Goal: Check status: Check status

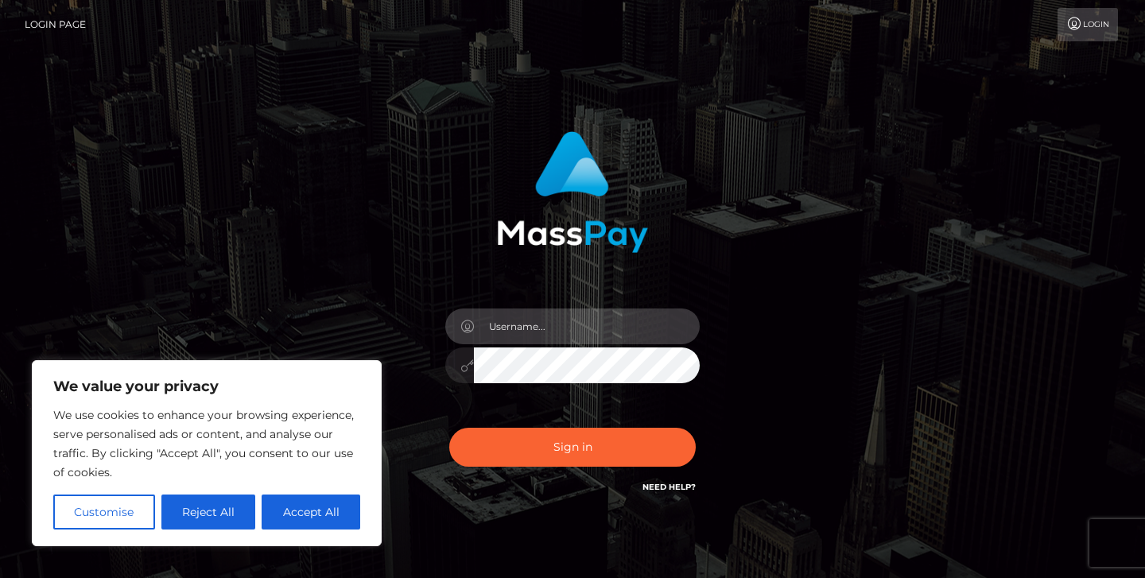
type input "jeremyfeist"
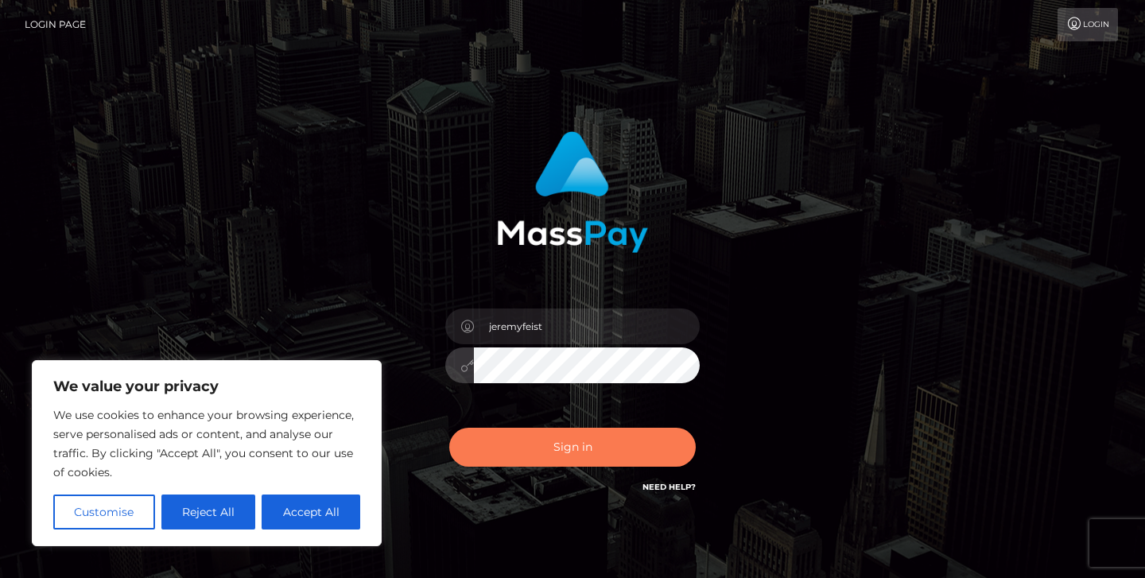
click at [568, 433] on button "Sign in" at bounding box center [572, 447] width 246 height 39
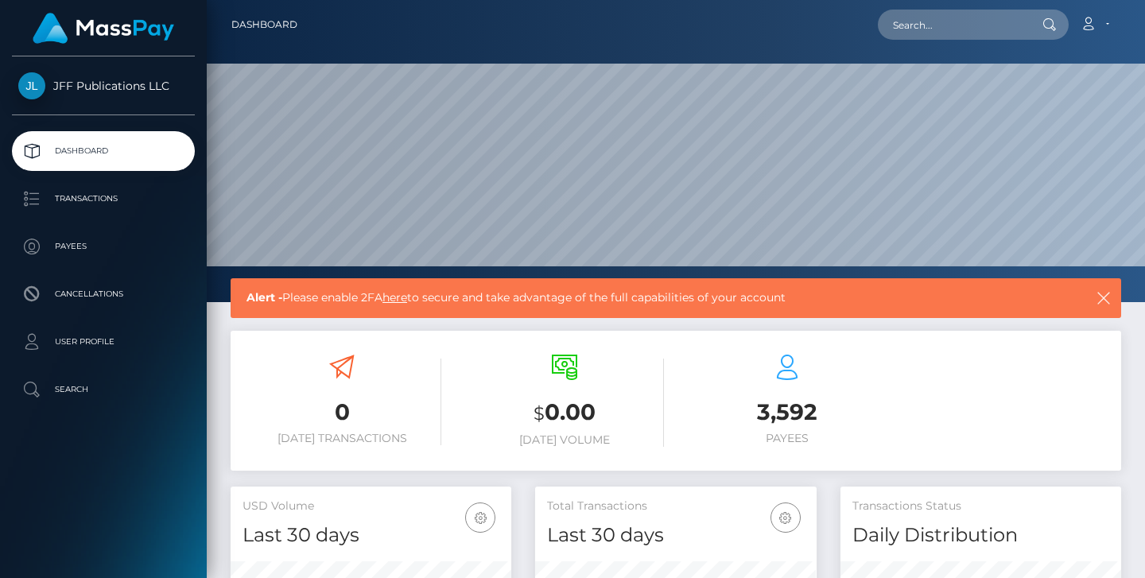
scroll to position [281, 281]
click at [95, 204] on p "Transactions" at bounding box center [103, 199] width 170 height 24
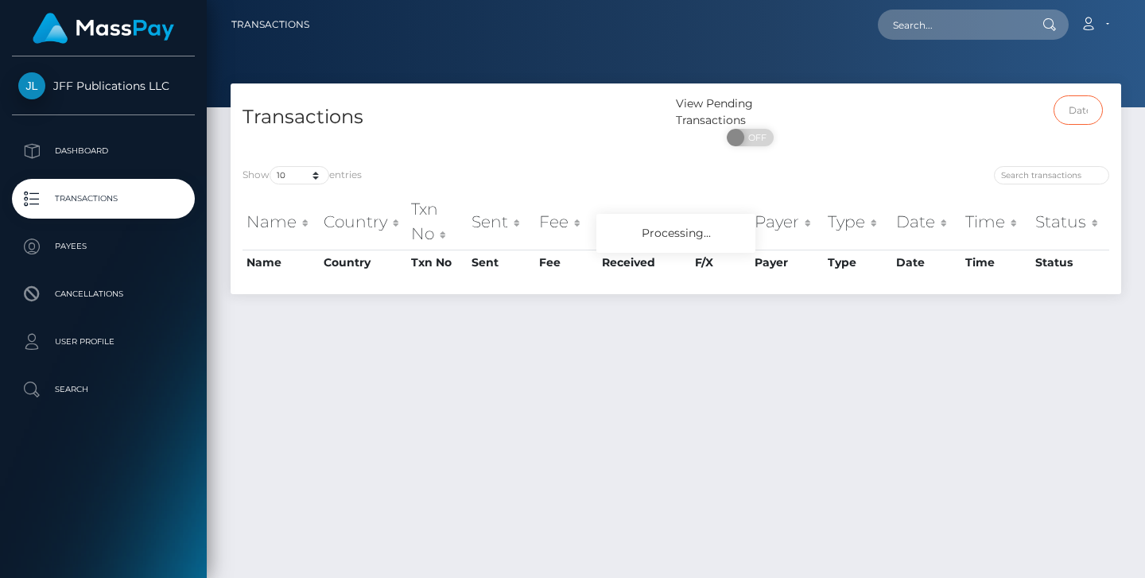
click at [1087, 108] on input "text" at bounding box center [1079, 109] width 50 height 29
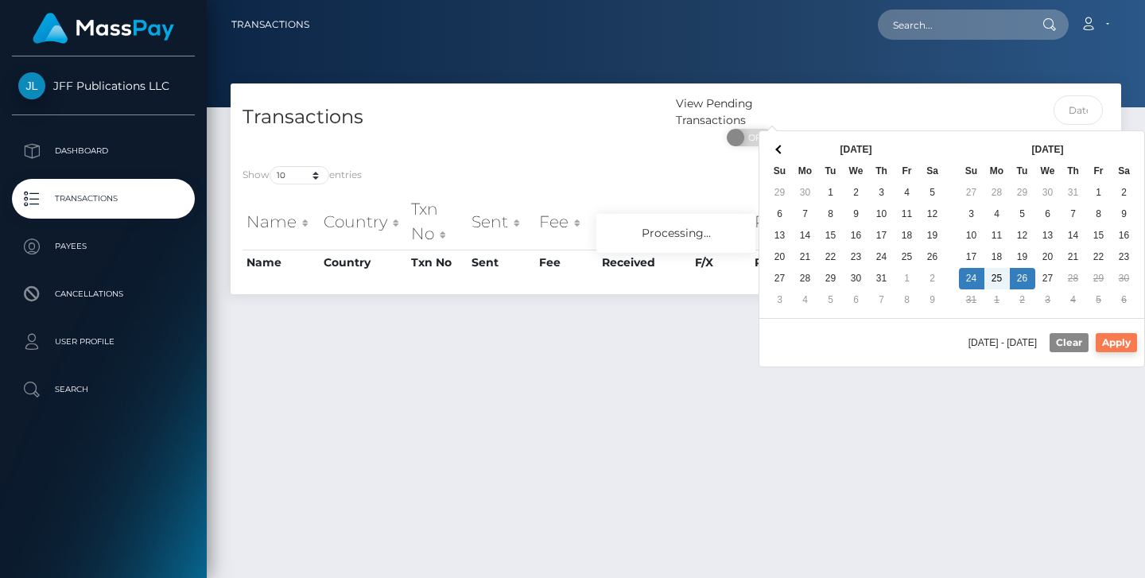
click at [1121, 344] on button "Apply" at bounding box center [1116, 342] width 41 height 19
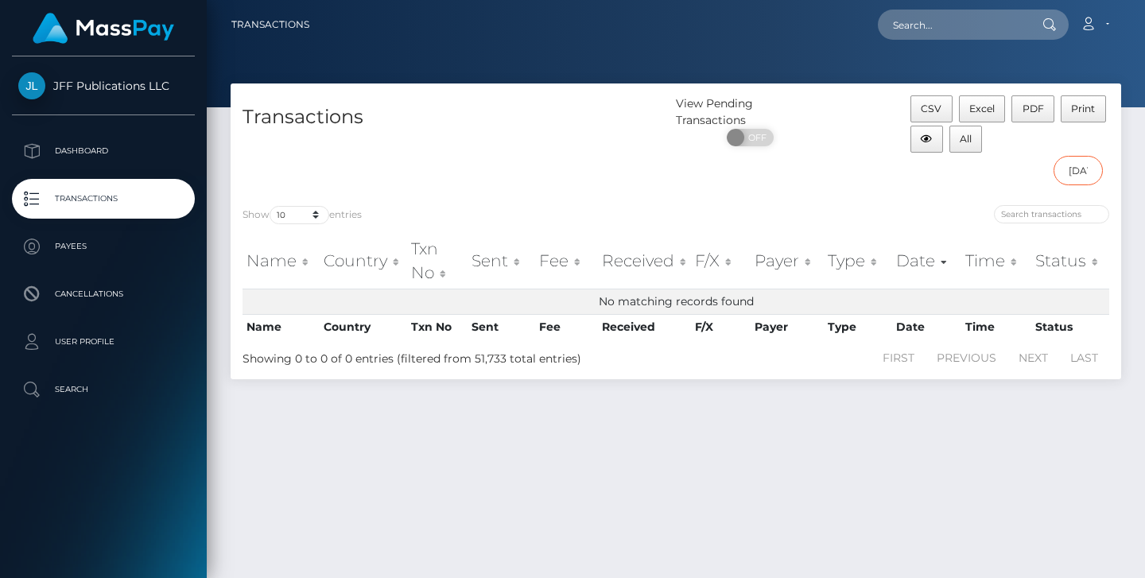
click at [1073, 181] on input "08/24/2025 - 08/26/2025" at bounding box center [1079, 170] width 50 height 29
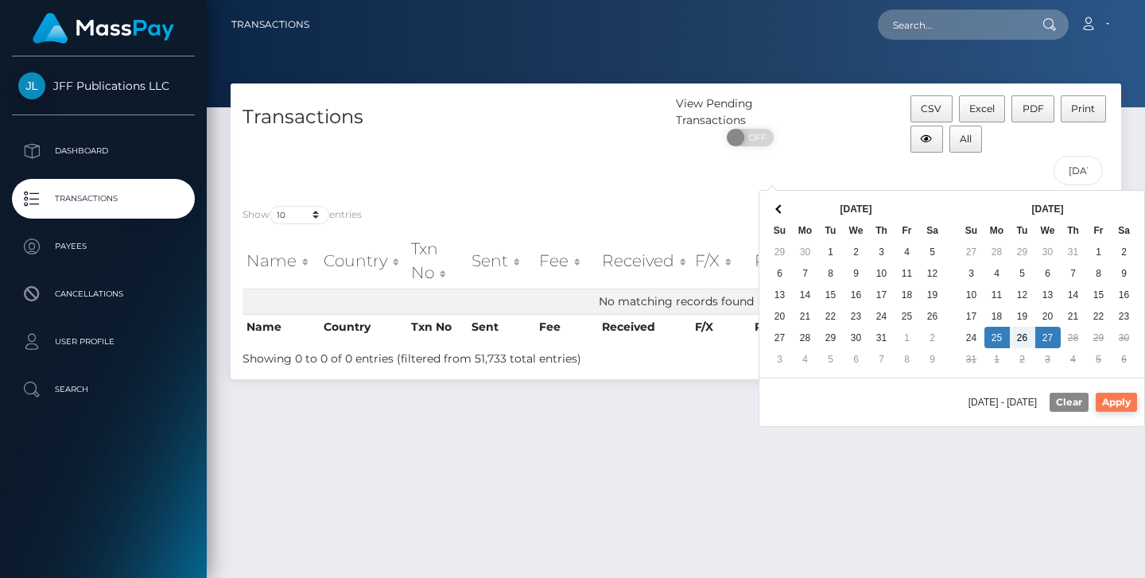
click at [1120, 403] on button "Apply" at bounding box center [1116, 402] width 41 height 19
type input "08/25/2025 - 08/27/2025"
